Goal: Transaction & Acquisition: Purchase product/service

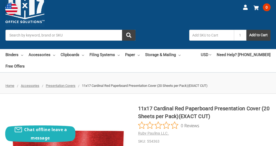
scroll to position [26, 0]
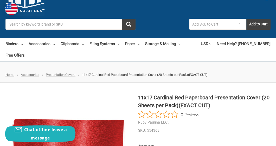
click at [24, 26] on input "Search" at bounding box center [70, 24] width 130 height 11
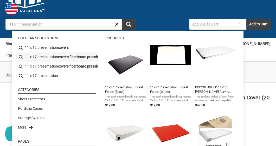
click at [52, 56] on li "11 x 17 presentation covers fiberboard pressboard black" at bounding box center [57, 56] width 82 height 9
type input "11 x 17 presentation covers fiberboard pressboard black"
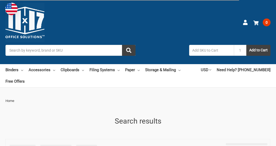
type input "11 x 17 presentation covers fiberboard pressboard black"
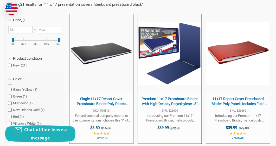
scroll to position [86, 0]
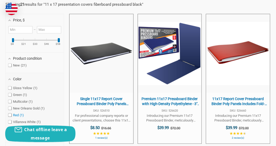
click at [10, 114] on span at bounding box center [9, 114] width 3 height 3
click at [10, 114] on input "Red 1" at bounding box center [9, 114] width 3 height 3
checkbox input "true"
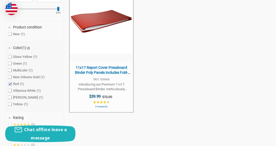
scroll to position [193, 0]
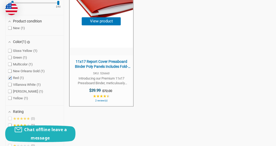
click at [112, 20] on button "View product" at bounding box center [101, 21] width 39 height 8
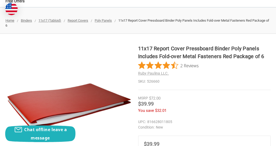
scroll to position [78, 0]
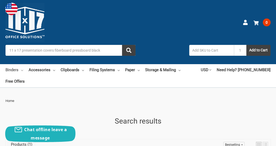
click at [13, 68] on link "Binders" at bounding box center [14, 69] width 18 height 11
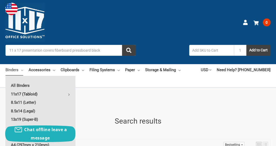
click at [31, 92] on link "11x17 (Tabloid)" at bounding box center [40, 94] width 70 height 8
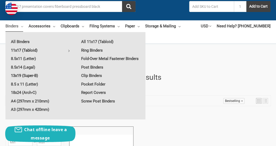
scroll to position [52, 0]
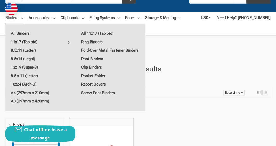
click at [24, 40] on link "11x17 (Tabloid)" at bounding box center [40, 42] width 70 height 8
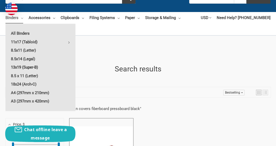
click at [27, 66] on link "13x19 (Super-B)" at bounding box center [40, 67] width 70 height 8
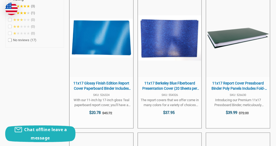
scroll to position [312, 0]
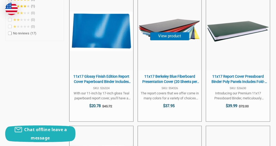
click at [167, 76] on span "11x17 Berkeley Blue Fiberboard Presentation Cover (20 Sheets per Pack)(EXACT CU…" at bounding box center [169, 79] width 58 height 10
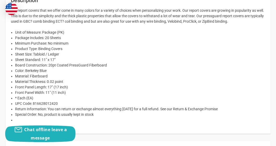
scroll to position [286, 0]
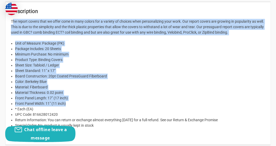
drag, startPoint x: 11, startPoint y: 21, endPoint x: 71, endPoint y: 105, distance: 103.7
click at [71, 105] on div "The report covers that we offer come in many colors for a variety of choices wh…" at bounding box center [138, 76] width 254 height 115
copy div "The report covers that we offer come in many colors for a variety of choices wh…"
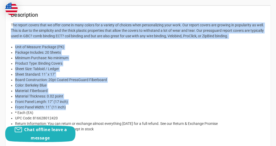
scroll to position [260, 0]
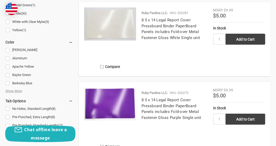
scroll to position [494, 0]
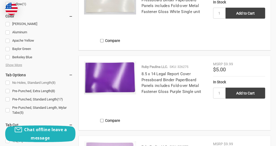
click at [8, 82] on link "No Holes, Standard Length (8)" at bounding box center [38, 82] width 67 height 7
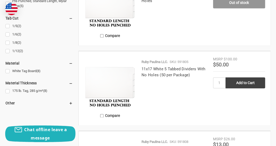
scroll to position [286, 0]
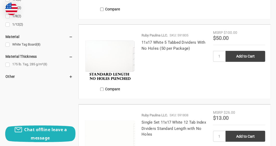
click at [9, 65] on link "175 lb. Tag, 285 g/m² (8)" at bounding box center [38, 64] width 67 height 7
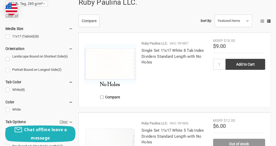
scroll to position [130, 0]
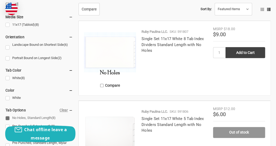
click at [9, 23] on link "11x17 (Tabloid) (8)" at bounding box center [38, 24] width 67 height 7
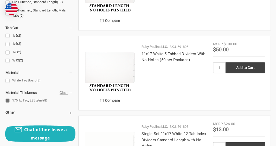
scroll to position [286, 0]
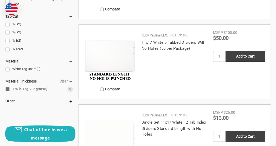
click at [7, 89] on link "175 lb. Tag, 285 g/m² (8)" at bounding box center [38, 88] width 67 height 7
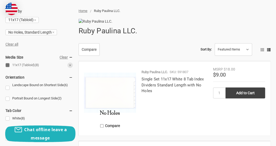
scroll to position [78, 0]
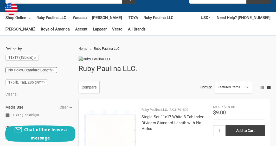
scroll to position [78, 0]
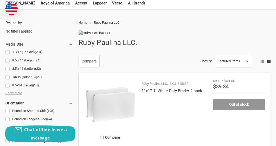
scroll to position [104, 0]
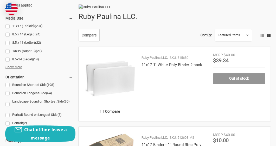
click at [14, 65] on span "Show More" at bounding box center [13, 66] width 17 height 5
click at [16, 66] on span "Show More" at bounding box center [13, 66] width 17 height 5
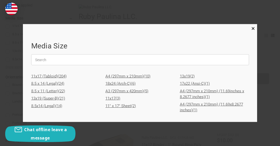
click at [115, 97] on link "11x17 (3)" at bounding box center [139, 99] width 69 height 8
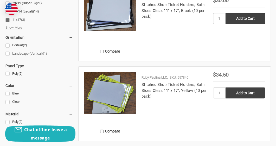
scroll to position [156, 0]
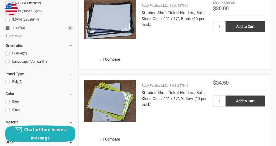
click at [9, 29] on link "11x17 (3)" at bounding box center [38, 27] width 67 height 7
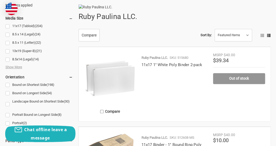
scroll to position [130, 0]
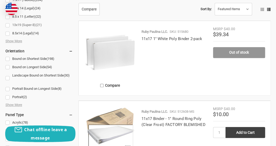
click at [8, 24] on link "13x19 (Super-B) (21)" at bounding box center [38, 25] width 67 height 7
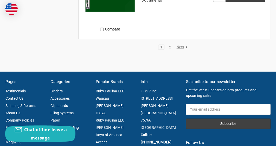
scroll to position [1039, 0]
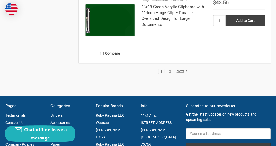
click at [182, 74] on link "Next" at bounding box center [180, 71] width 13 height 5
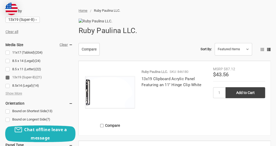
scroll to position [78, 0]
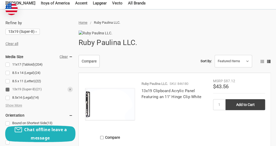
click at [7, 87] on link "13x19 (Super-B) (21)" at bounding box center [38, 89] width 67 height 7
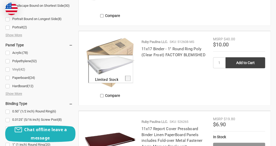
scroll to position [208, 0]
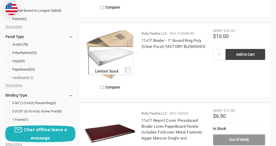
click at [7, 77] on link "Hardboard (12)" at bounding box center [38, 77] width 67 height 7
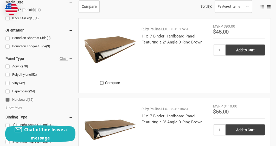
scroll to position [130, 0]
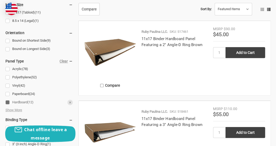
click at [7, 102] on link "Hardboard (12)" at bounding box center [38, 102] width 67 height 7
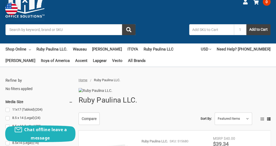
scroll to position [78, 0]
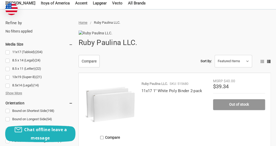
click at [17, 94] on span "Show More" at bounding box center [13, 92] width 17 height 5
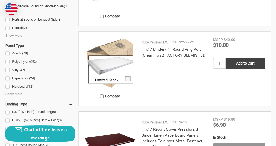
scroll to position [208, 0]
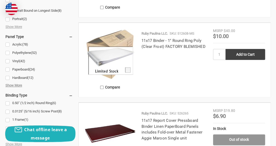
click at [18, 85] on span "Show More" at bounding box center [13, 85] width 17 height 5
click at [17, 84] on span "Show More" at bounding box center [13, 85] width 17 height 5
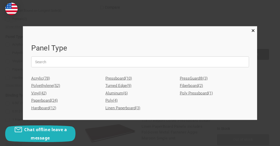
click at [119, 78] on link "Pressboard (10)" at bounding box center [139, 79] width 69 height 8
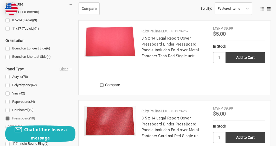
scroll to position [156, 0]
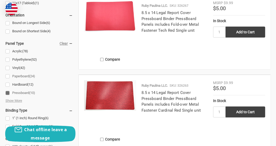
click at [24, 76] on link "Paperboard (24)" at bounding box center [38, 76] width 67 height 7
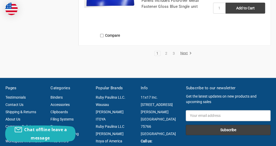
scroll to position [1065, 0]
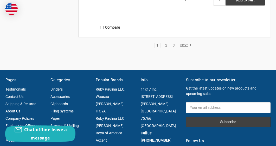
click at [182, 48] on link "Next" at bounding box center [184, 45] width 13 height 5
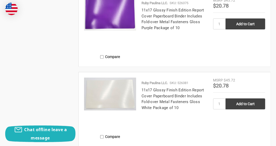
scroll to position [883, 0]
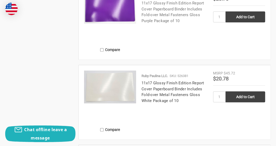
click at [168, 23] on link "11x17 Glossy Finish Edition Report Cover Paperboard Binder Includes Fold-over M…" at bounding box center [172, 12] width 63 height 22
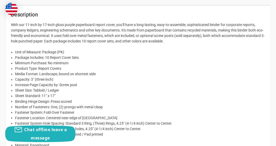
scroll to position [338, 0]
